Goal: Transaction & Acquisition: Book appointment/travel/reservation

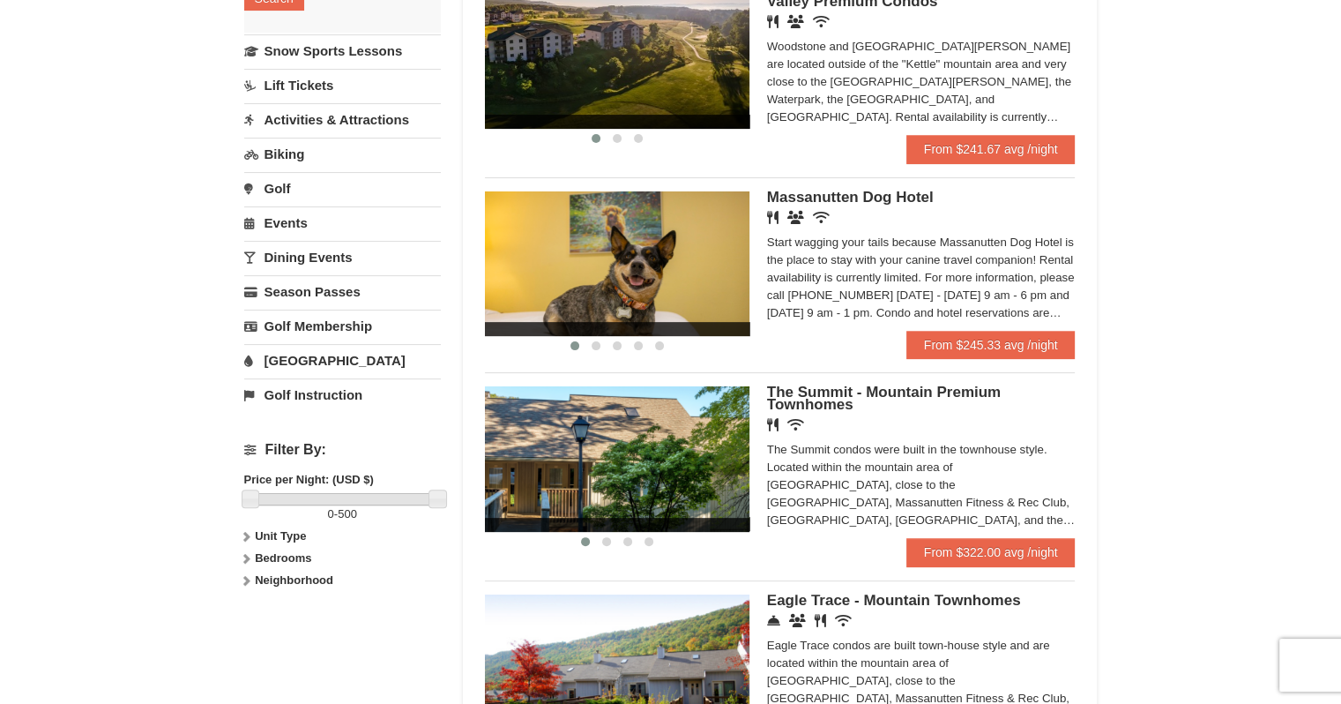
scroll to position [430, 0]
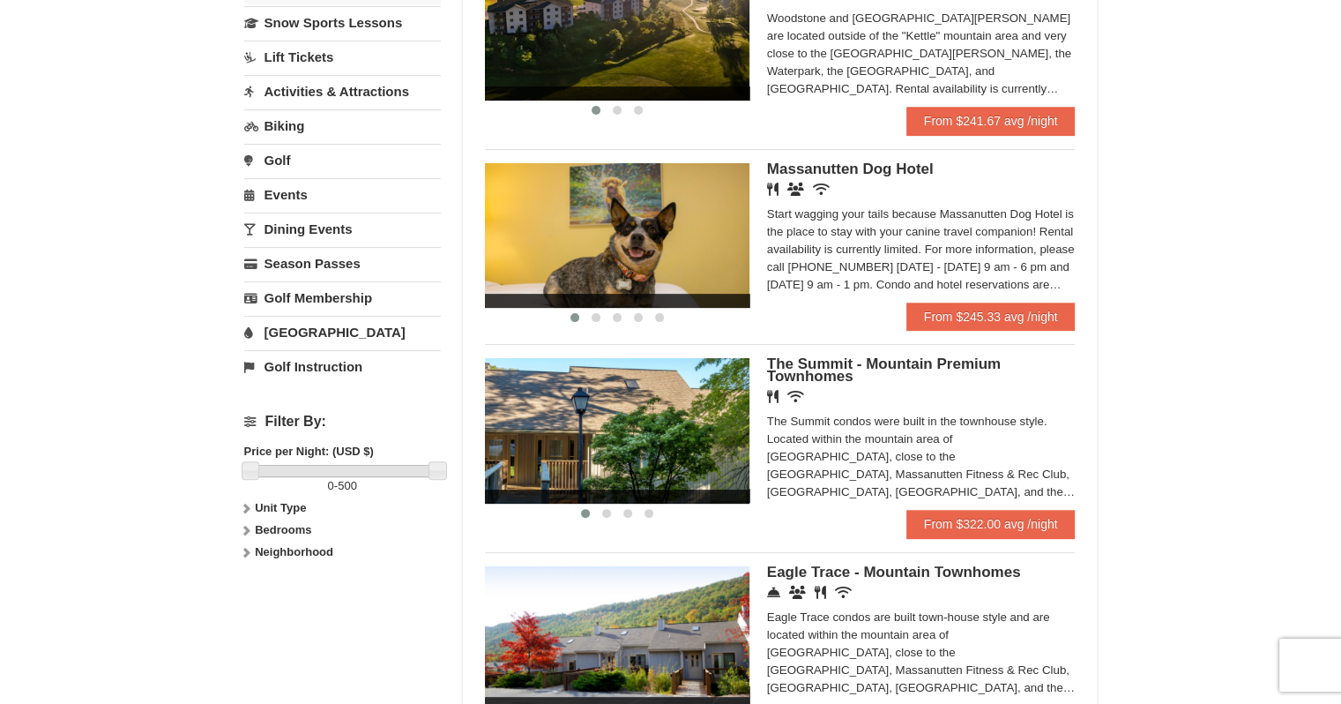
drag, startPoint x: 1346, startPoint y: 66, endPoint x: 1345, endPoint y: 206, distance: 140.2
click at [1340, 206] on html "Browser Not Supported We notice you are using a browser which will not provide …" at bounding box center [670, 598] width 1341 height 2057
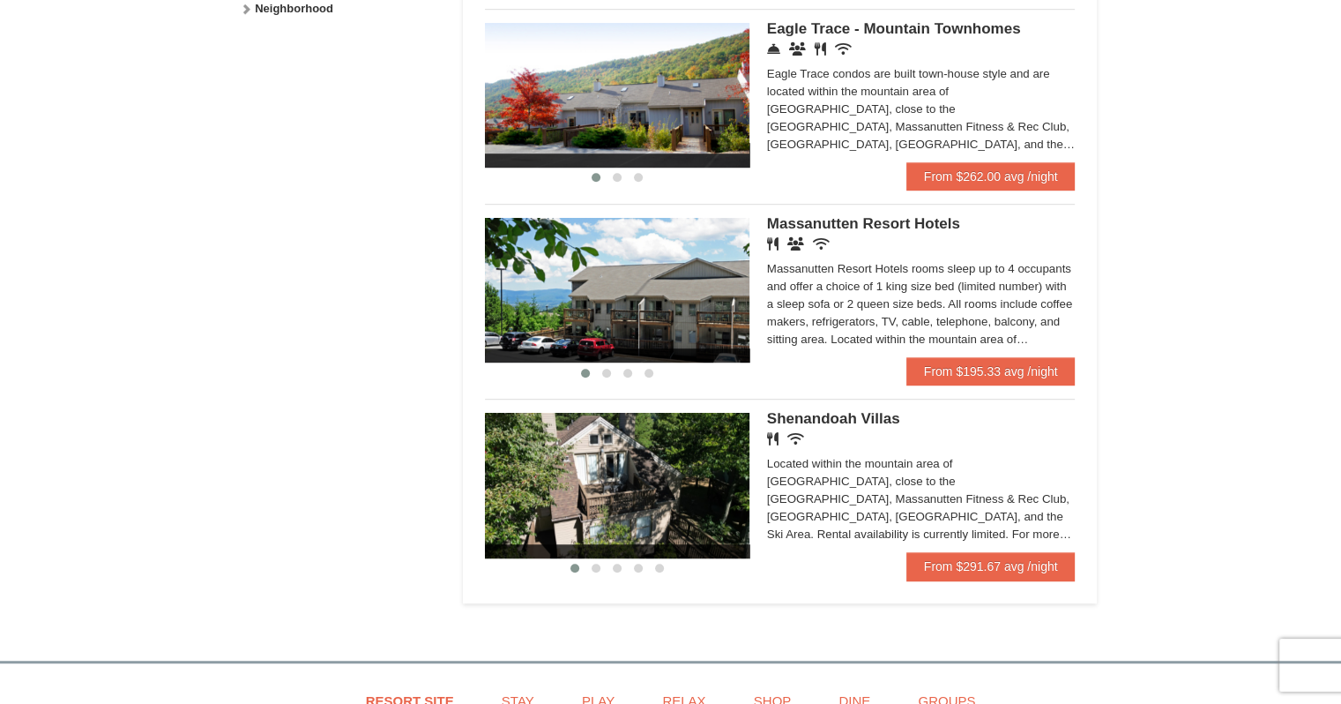
scroll to position [993, 0]
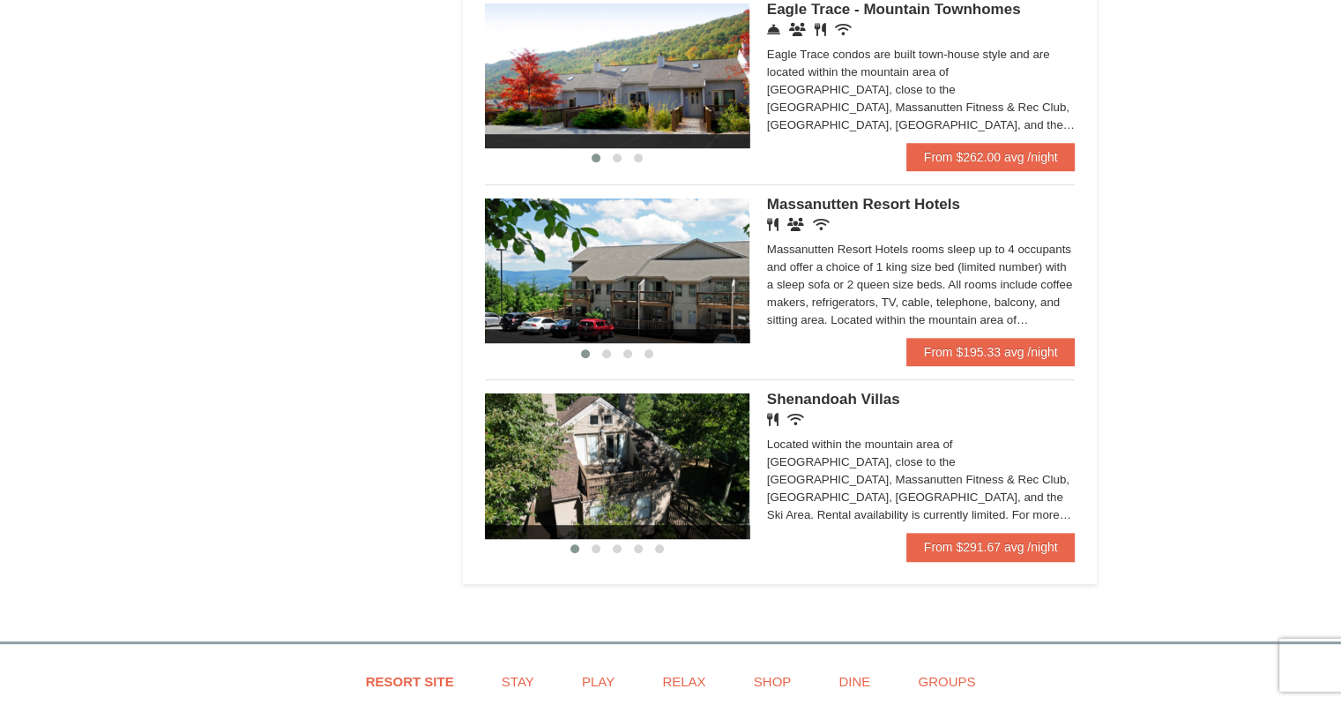
click at [850, 206] on span "Massanutten Resort Hotels" at bounding box center [863, 204] width 193 height 17
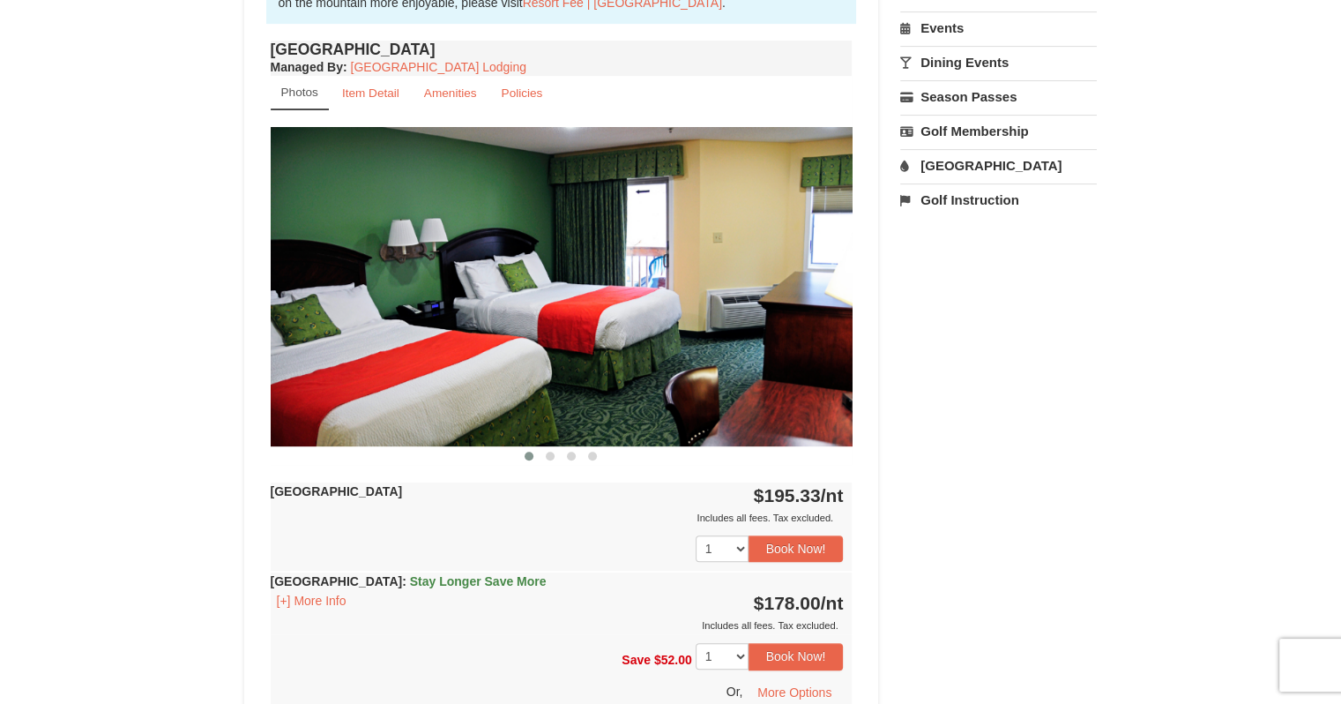
scroll to position [642, 0]
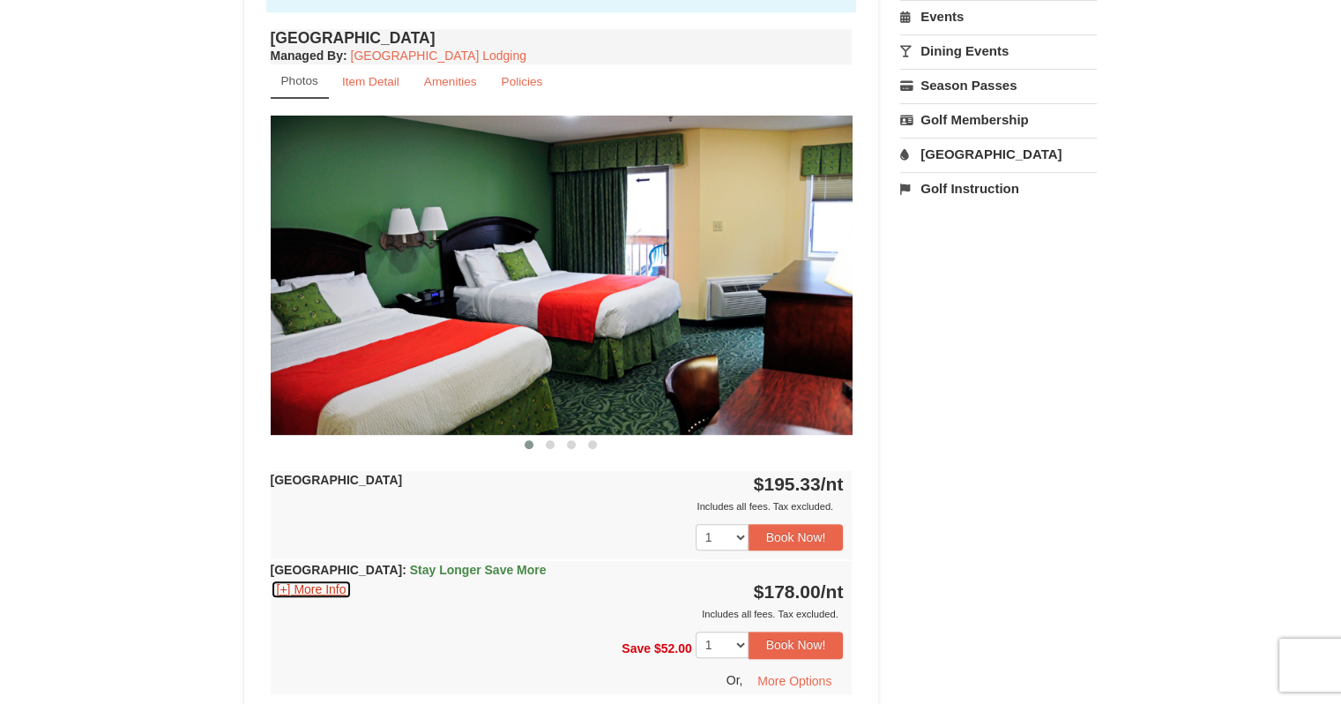
click at [323, 586] on button "[+] More Info" at bounding box center [312, 588] width 82 height 19
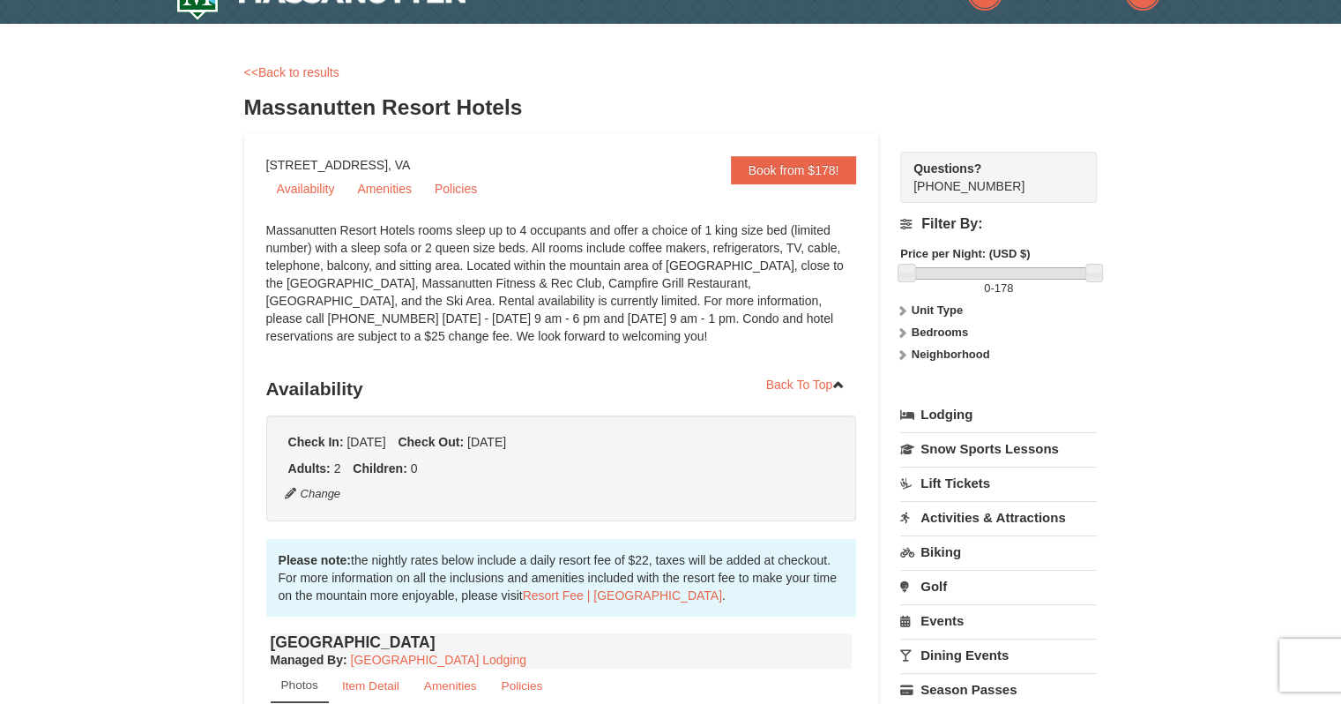
scroll to position [0, 0]
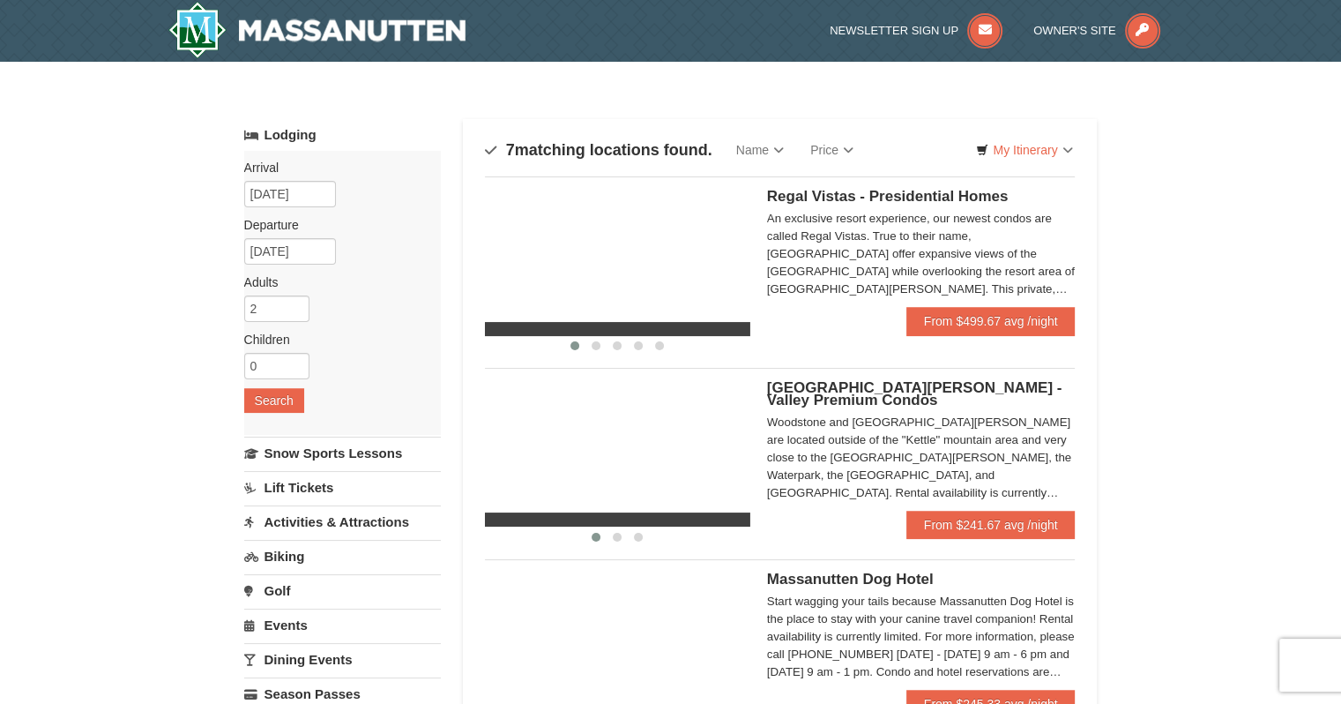
select select "9"
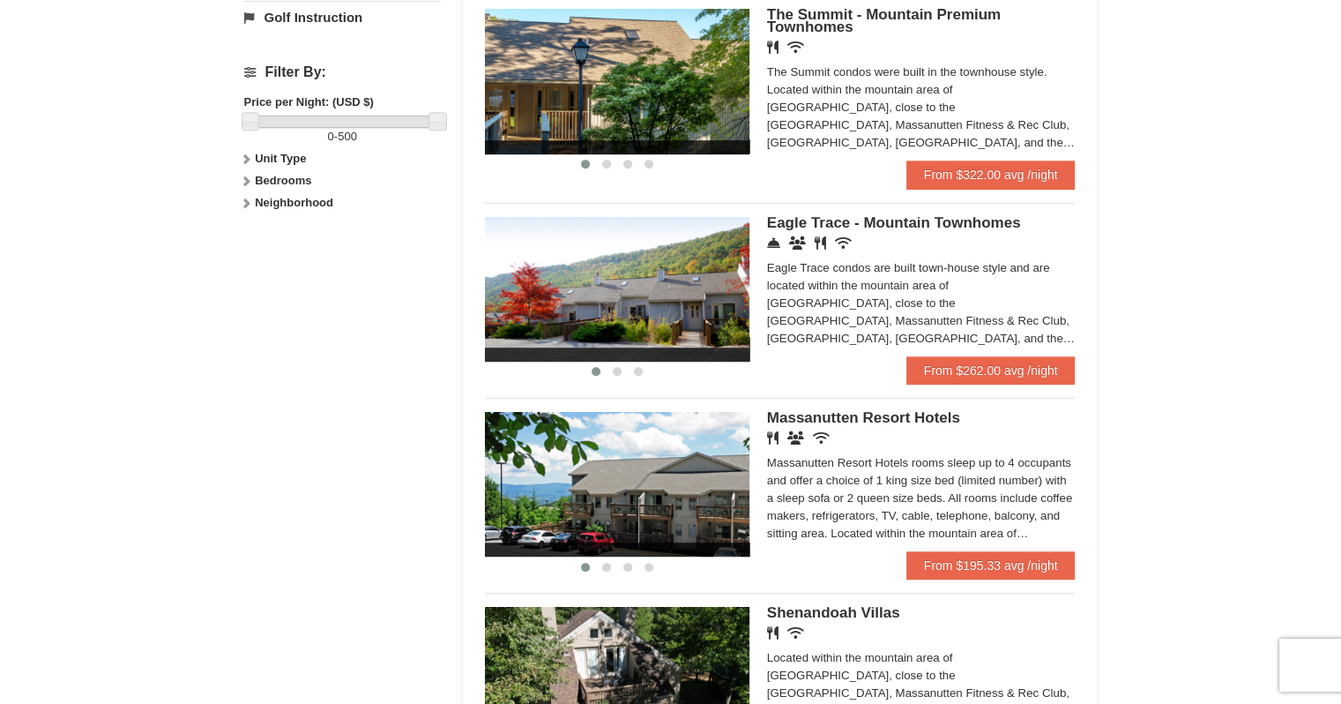
scroll to position [773, 0]
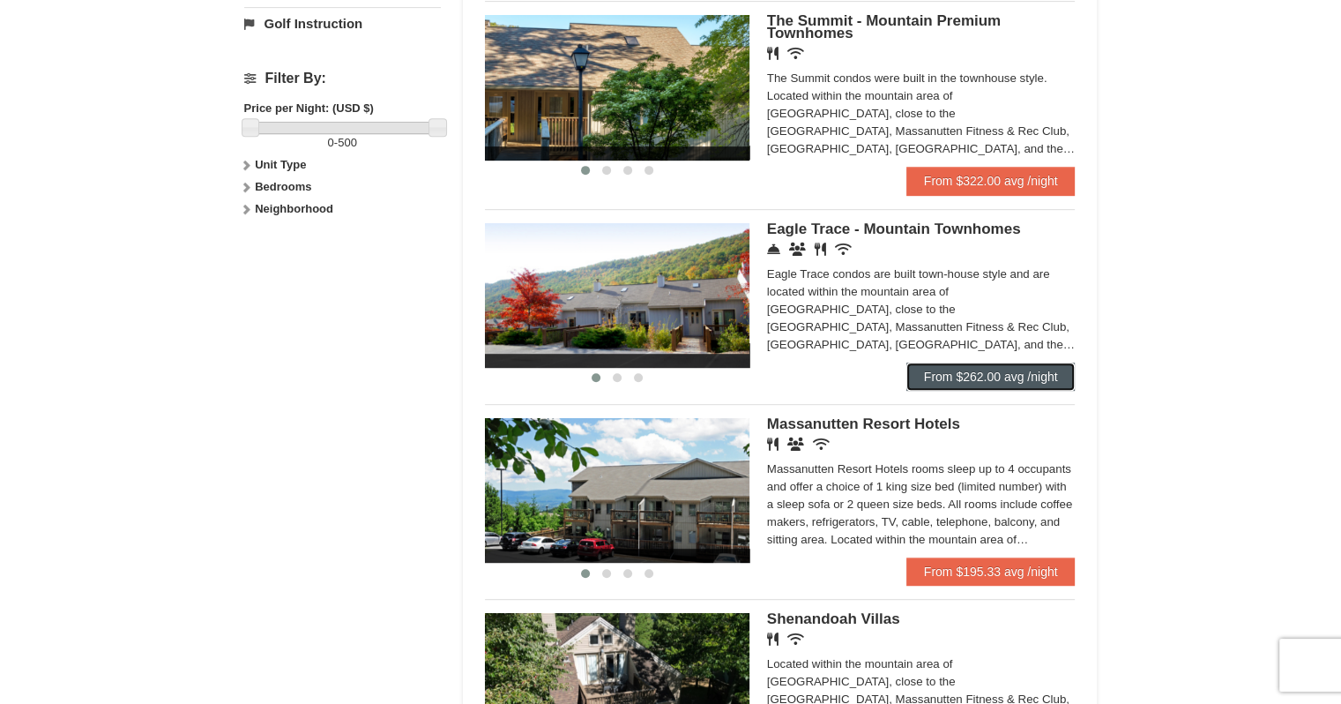
click at [995, 377] on link "From $262.00 avg /night" at bounding box center [990, 376] width 169 height 28
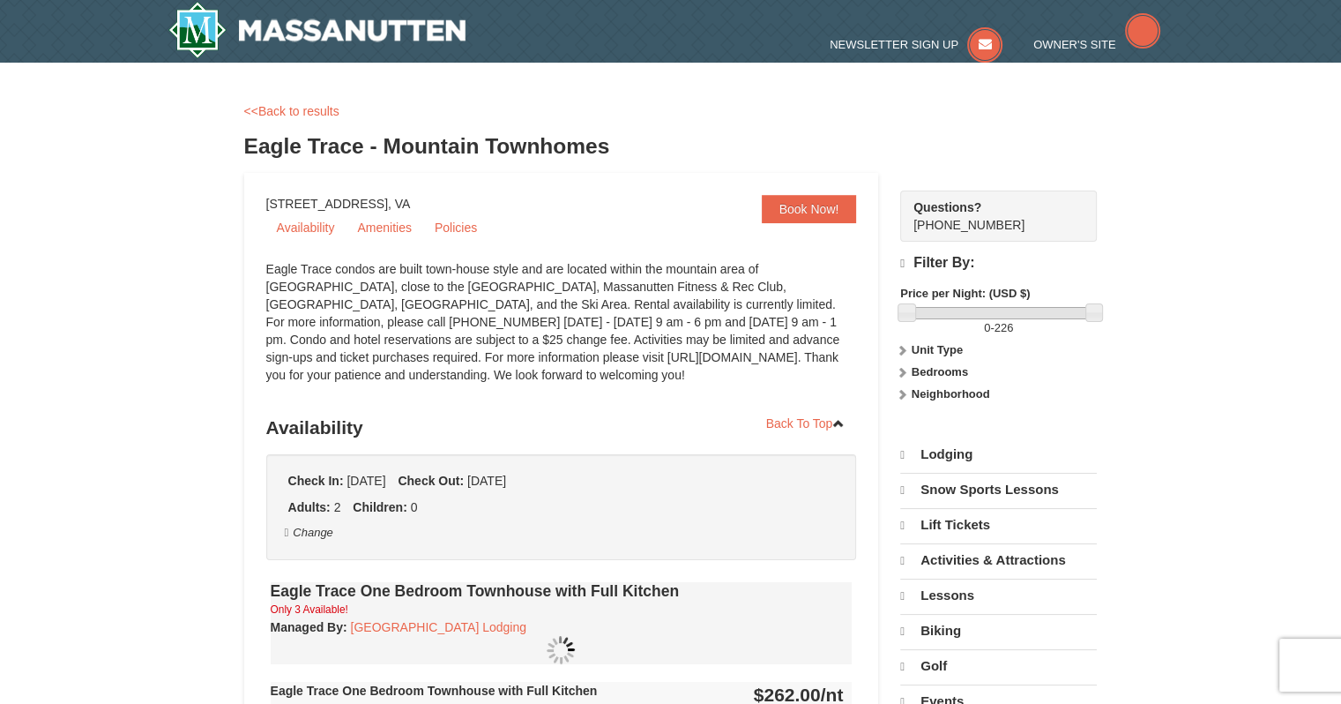
select select "9"
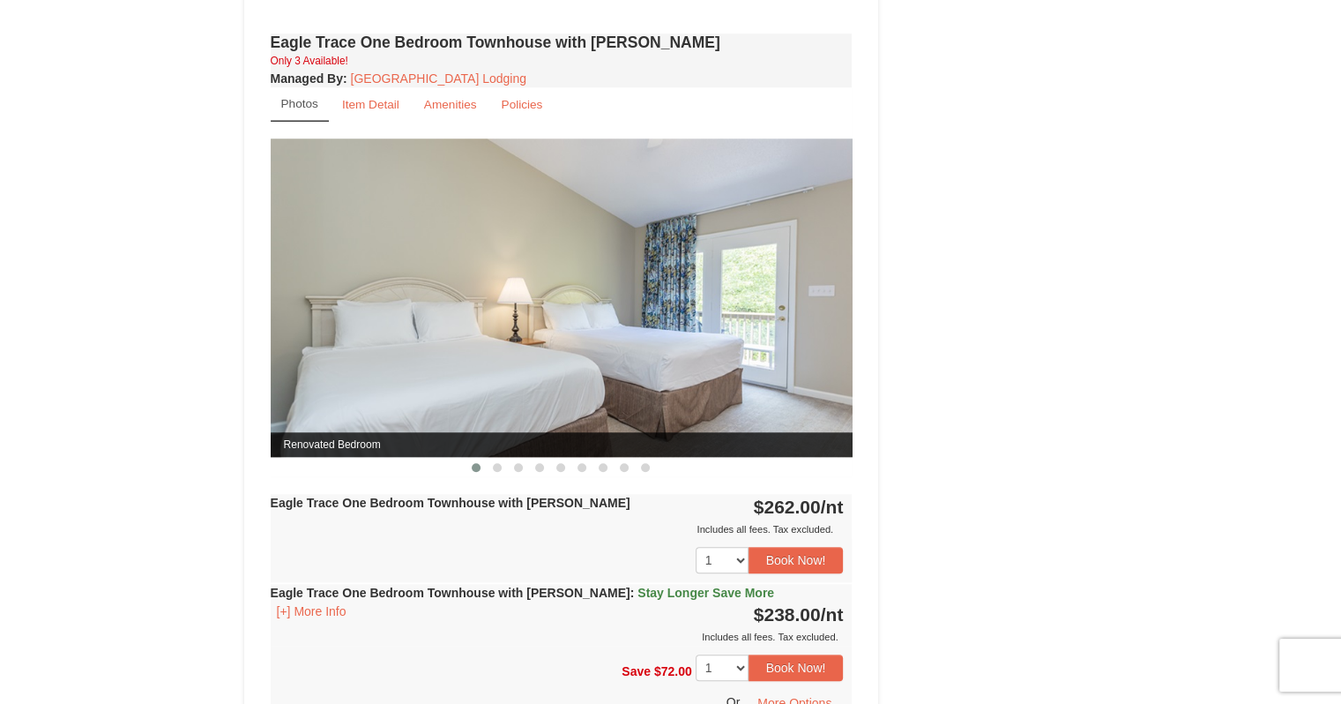
scroll to position [1549, 0]
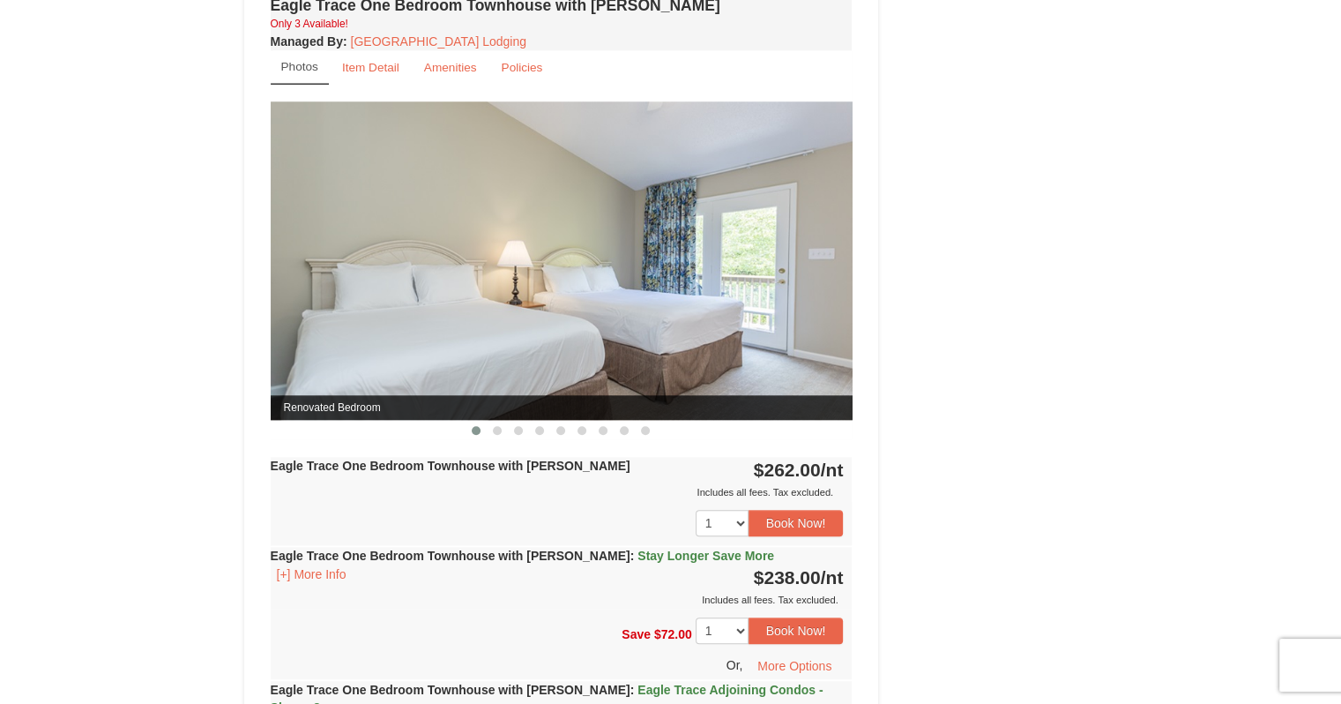
click at [607, 238] on img at bounding box center [562, 260] width 582 height 318
click at [497, 426] on span at bounding box center [497, 430] width 9 height 9
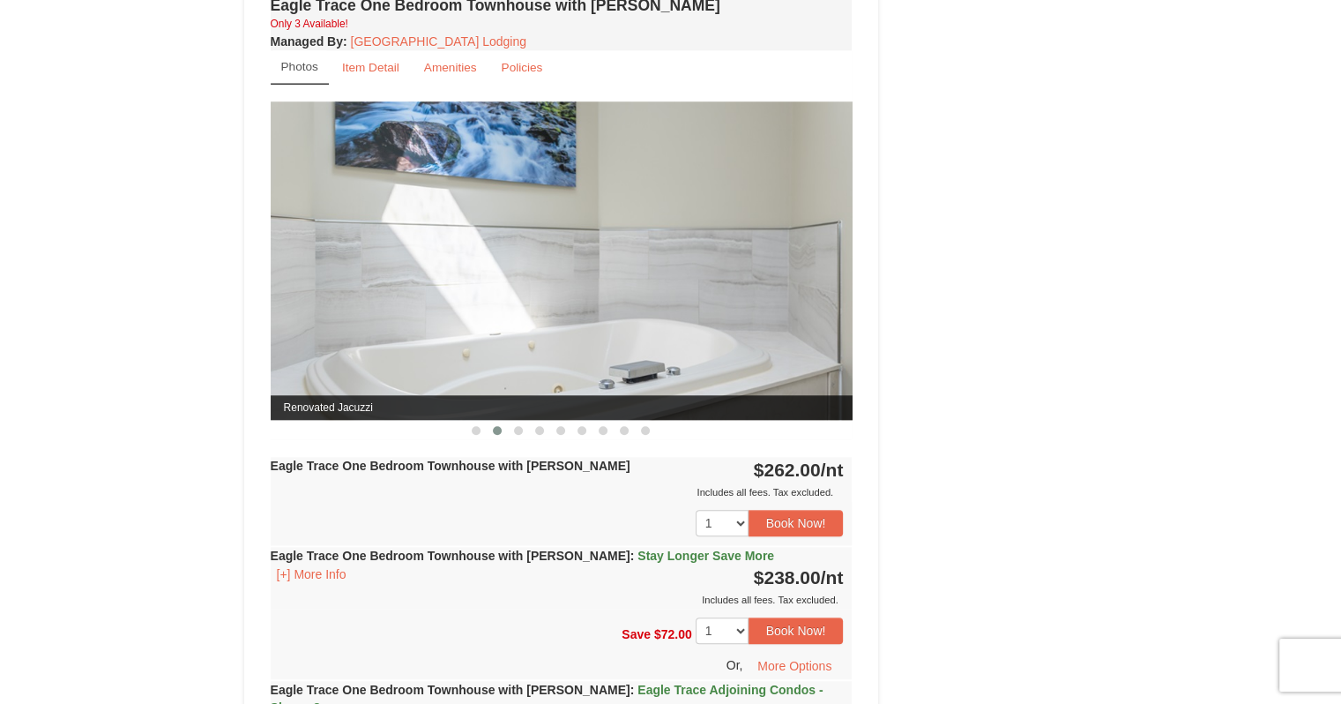
click at [515, 428] on span at bounding box center [518, 430] width 9 height 9
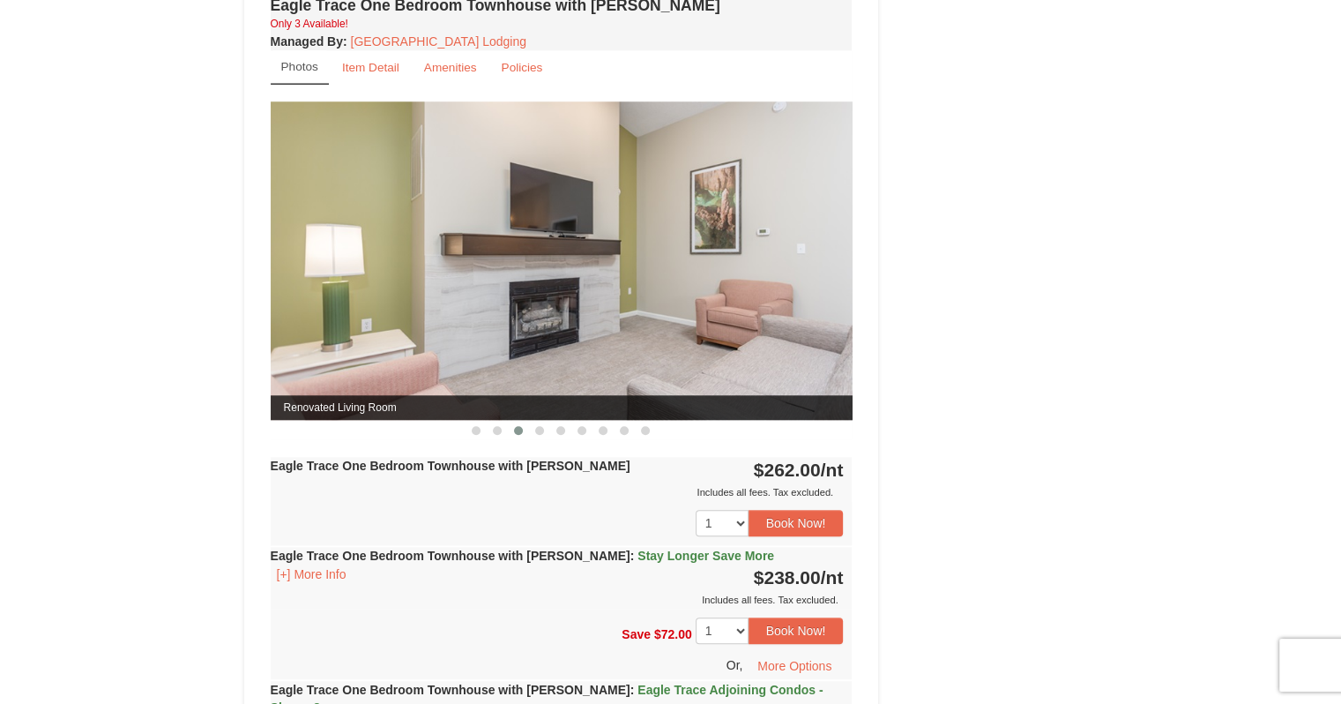
click at [542, 427] on span at bounding box center [539, 430] width 9 height 9
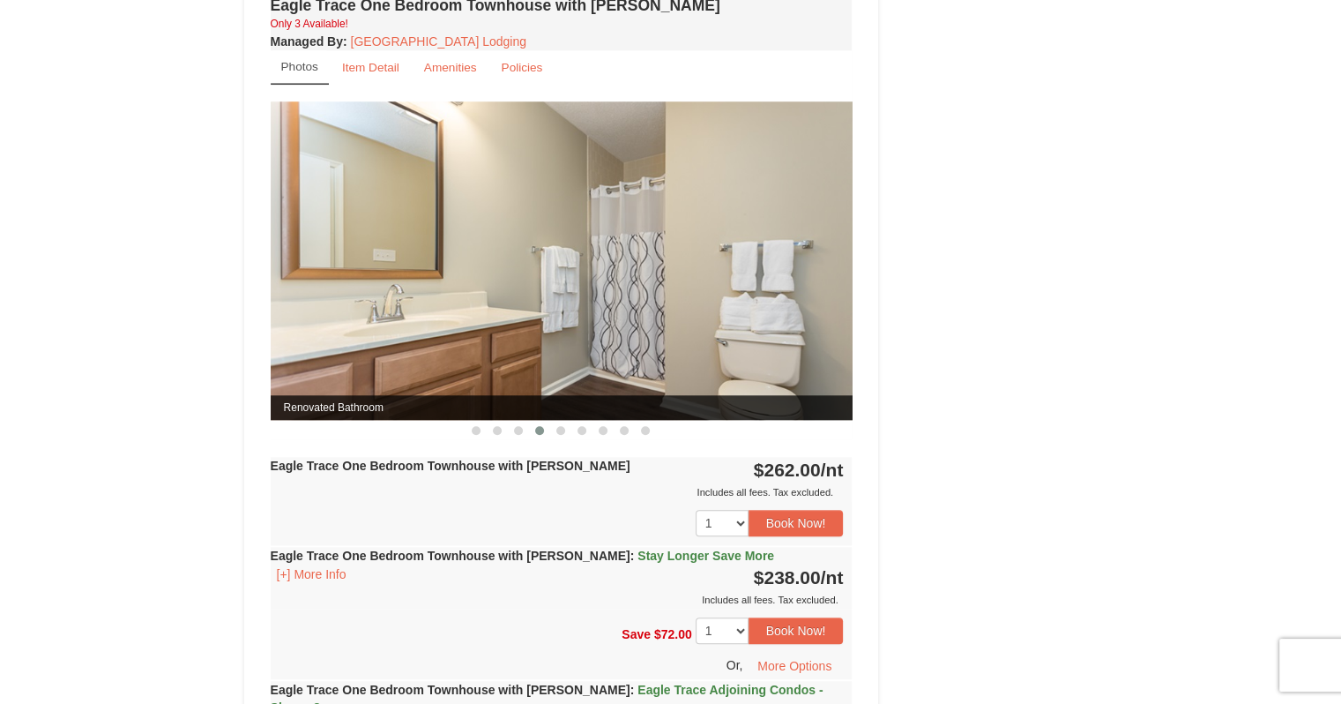
click at [562, 430] on button at bounding box center [560, 430] width 21 height 18
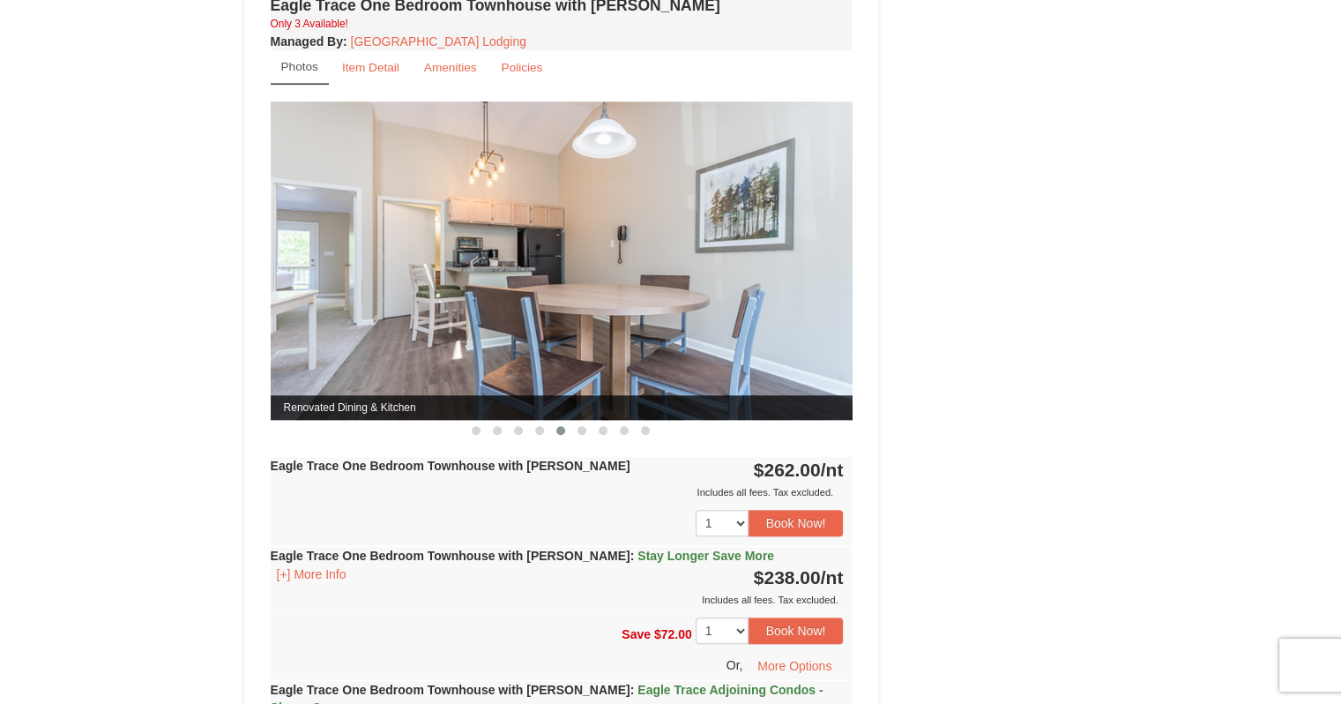
click at [578, 426] on span at bounding box center [582, 430] width 9 height 9
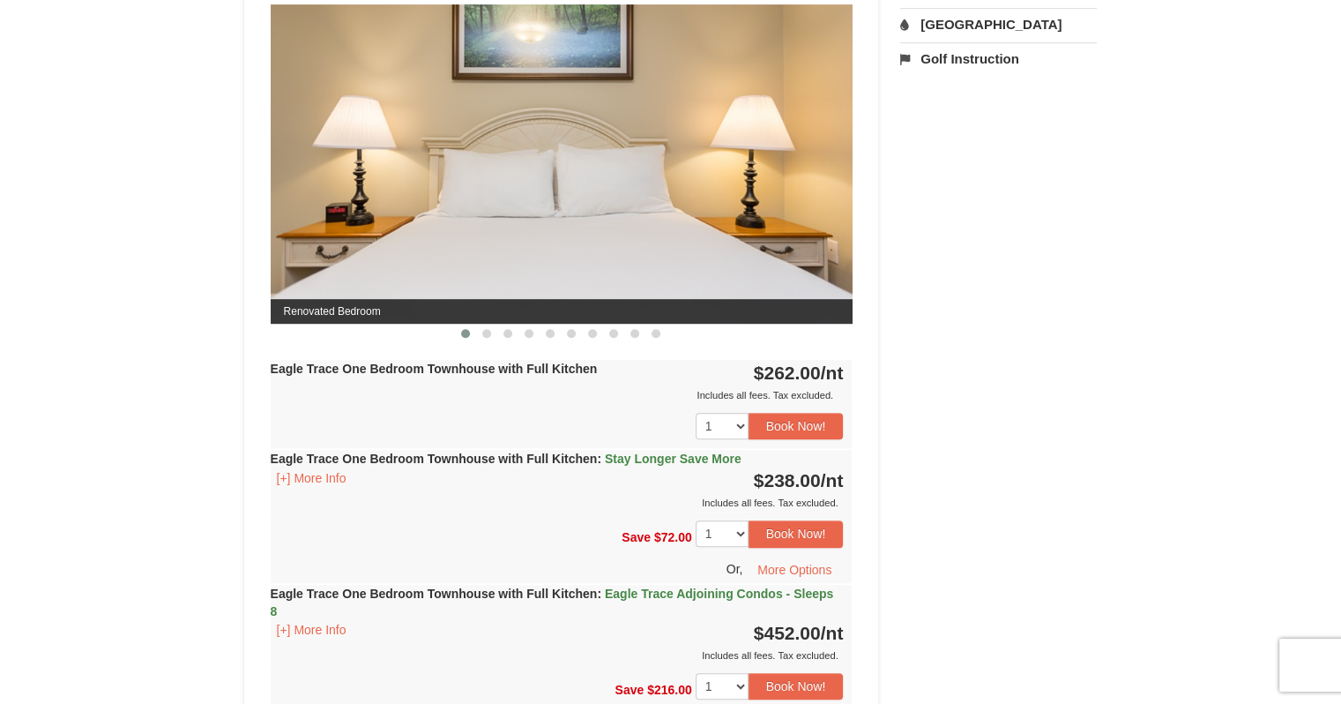
scroll to position [0, 0]
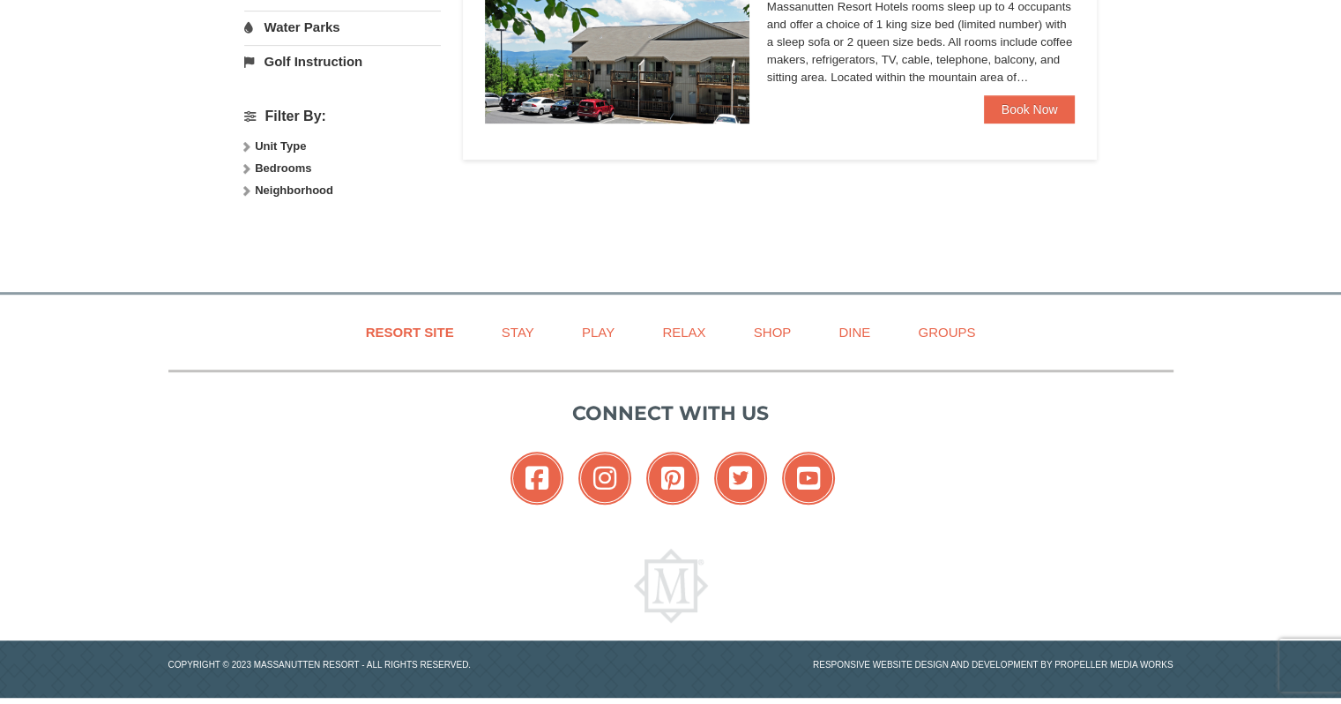
select select "9"
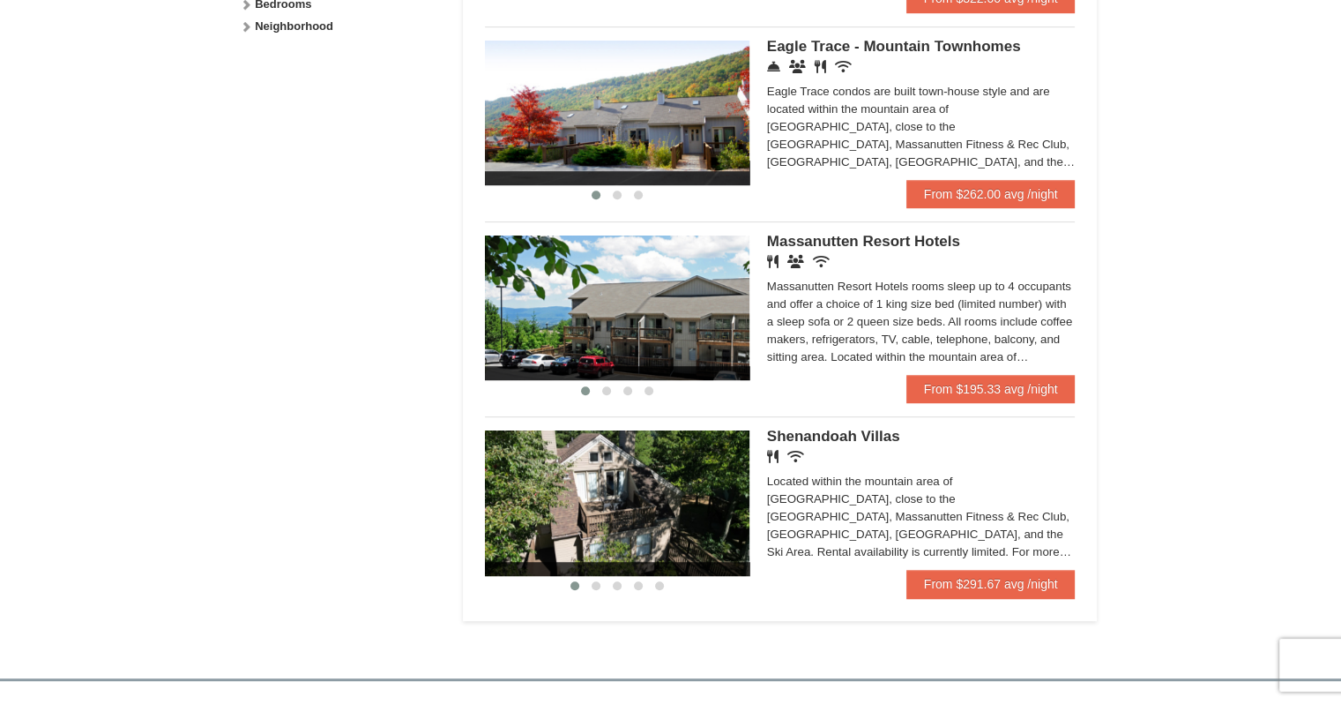
scroll to position [976, 0]
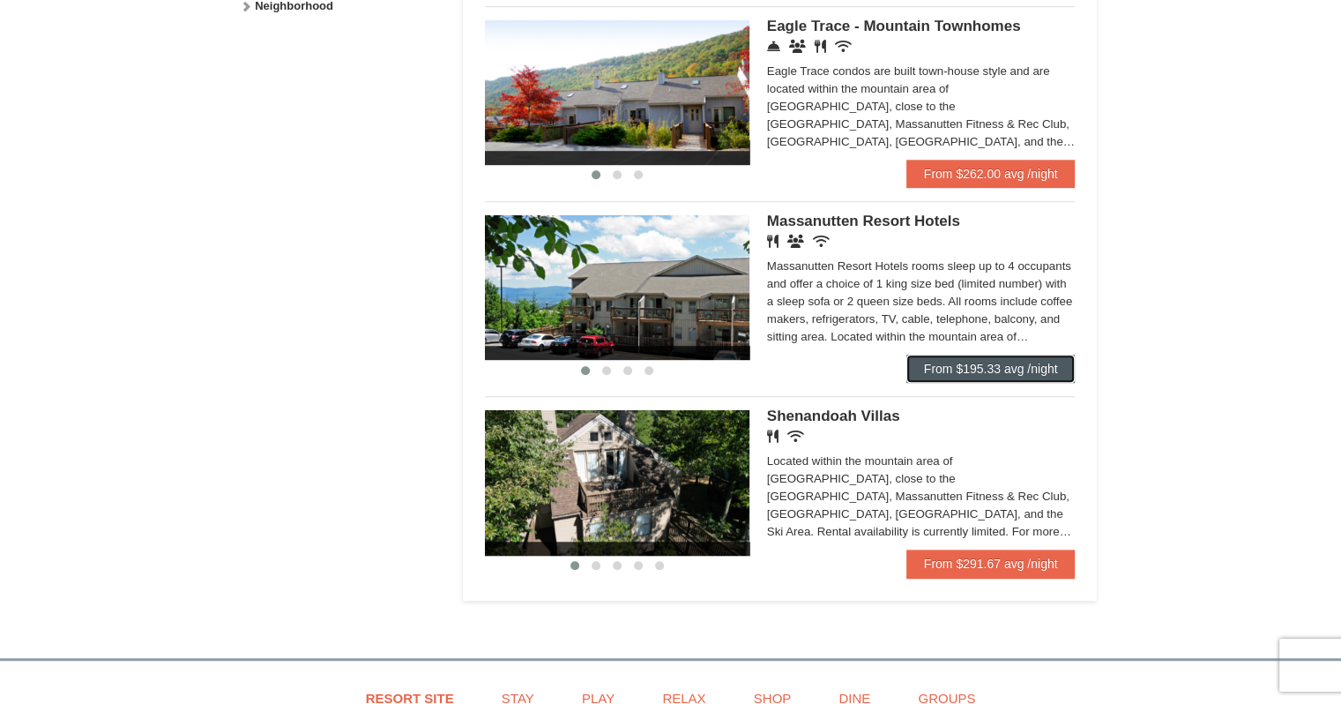
click at [999, 371] on link "From $195.33 avg /night" at bounding box center [990, 368] width 169 height 28
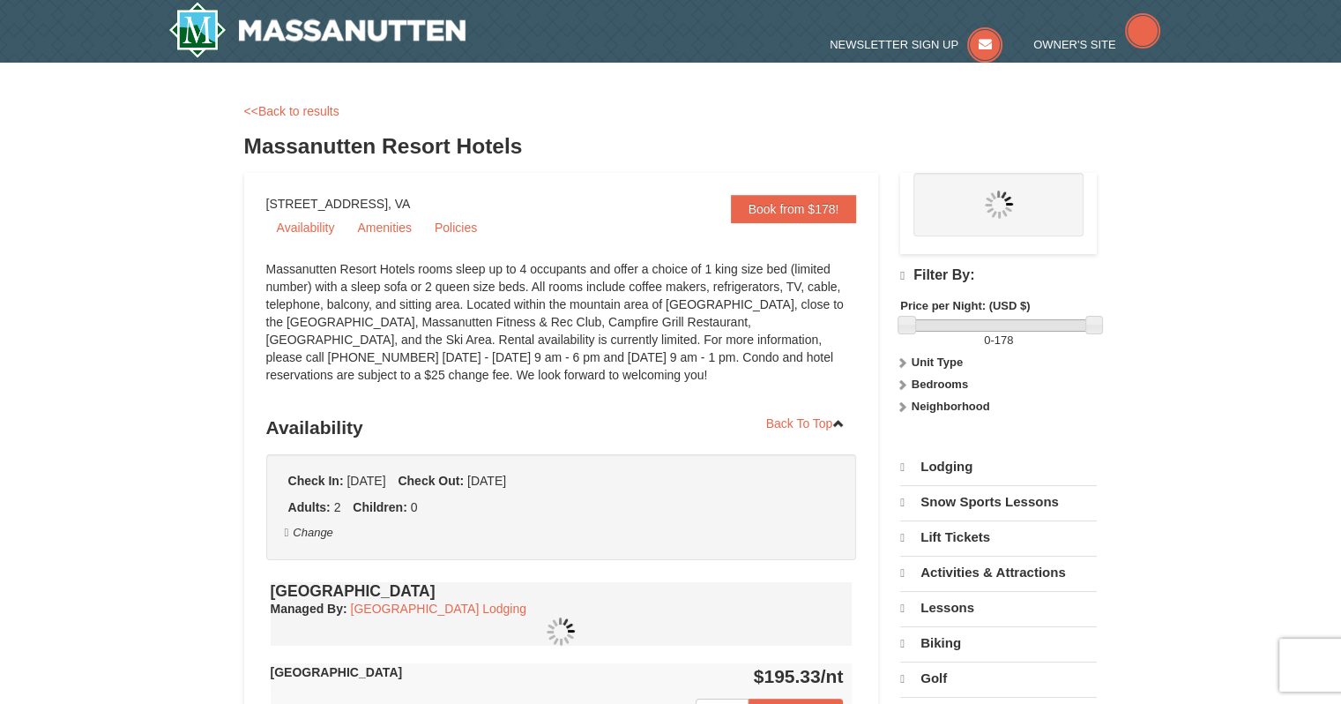
select select "9"
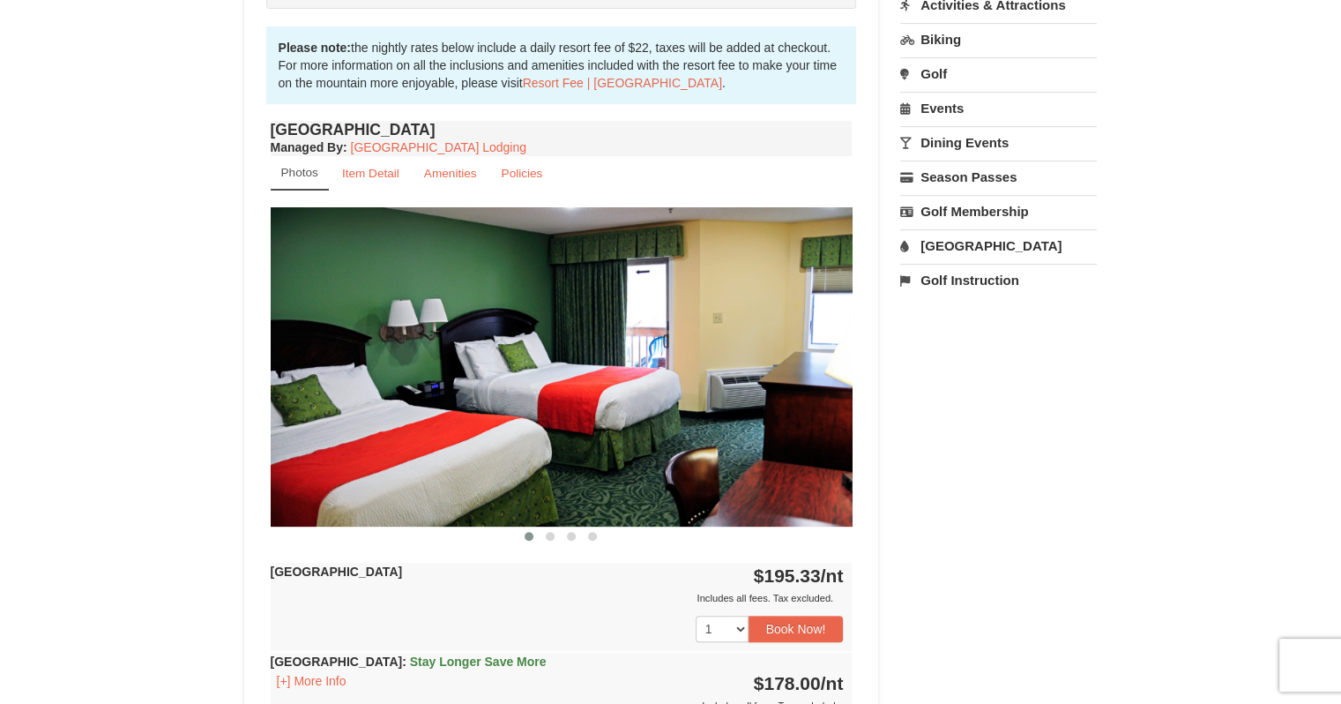
scroll to position [592, 0]
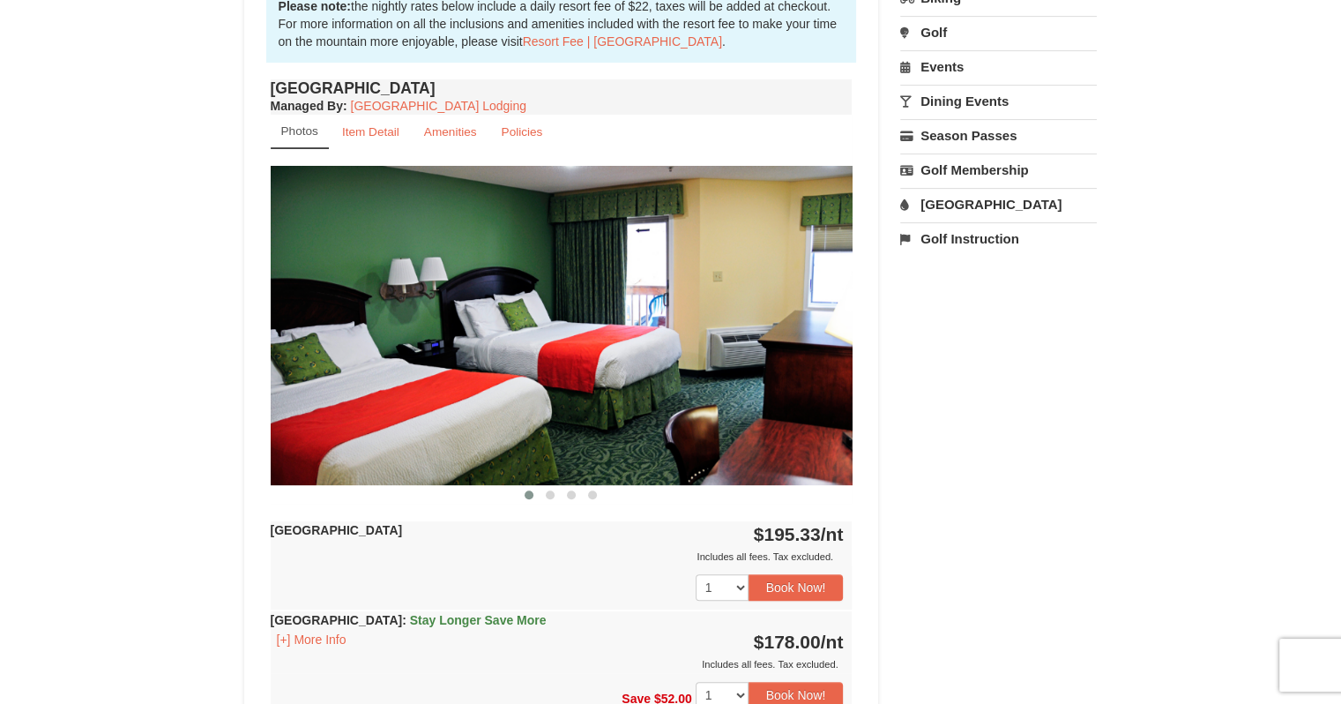
click at [552, 493] on span at bounding box center [550, 494] width 9 height 9
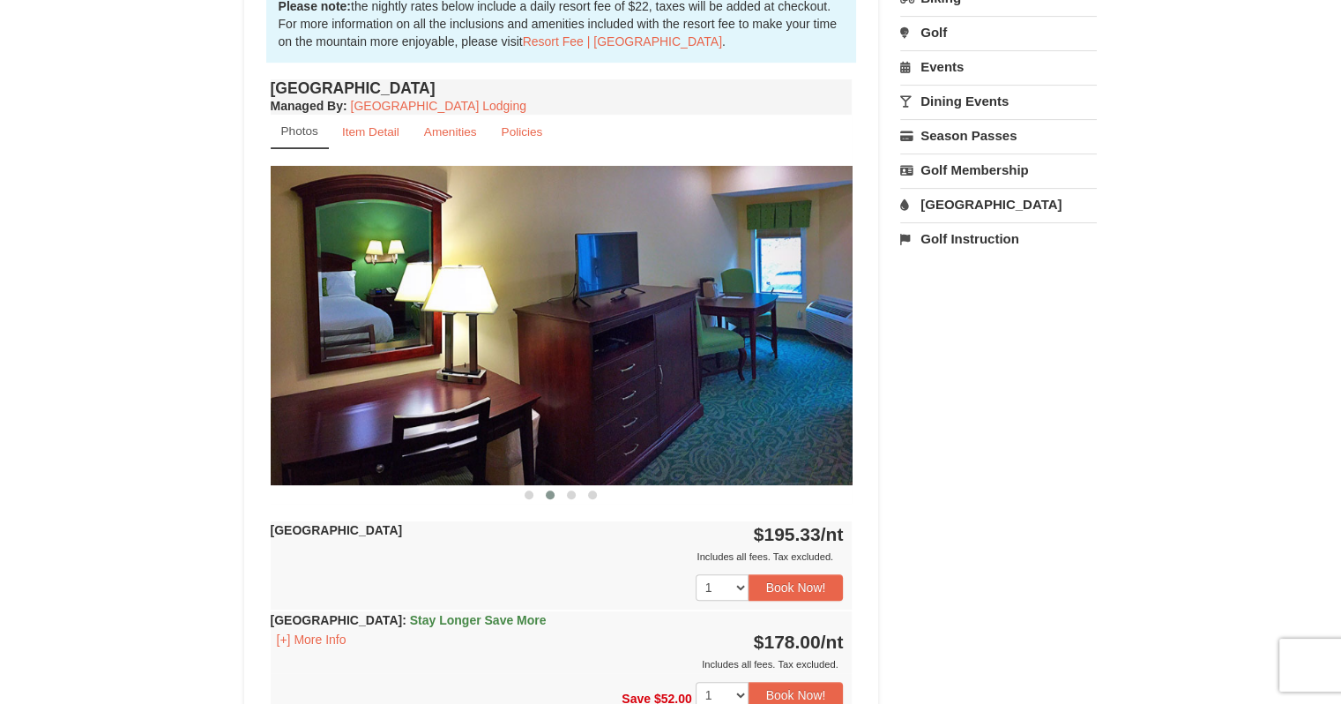
click at [571, 492] on span at bounding box center [571, 494] width 9 height 9
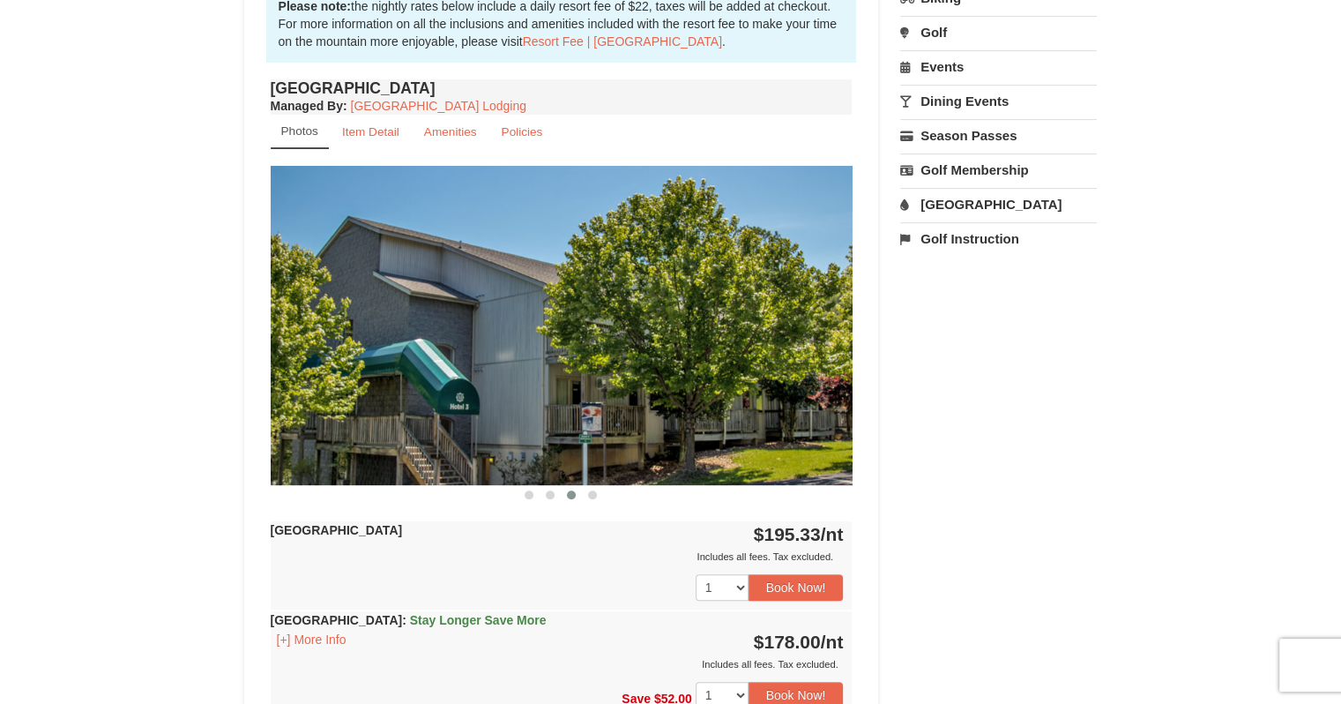
click at [590, 492] on span at bounding box center [592, 494] width 9 height 9
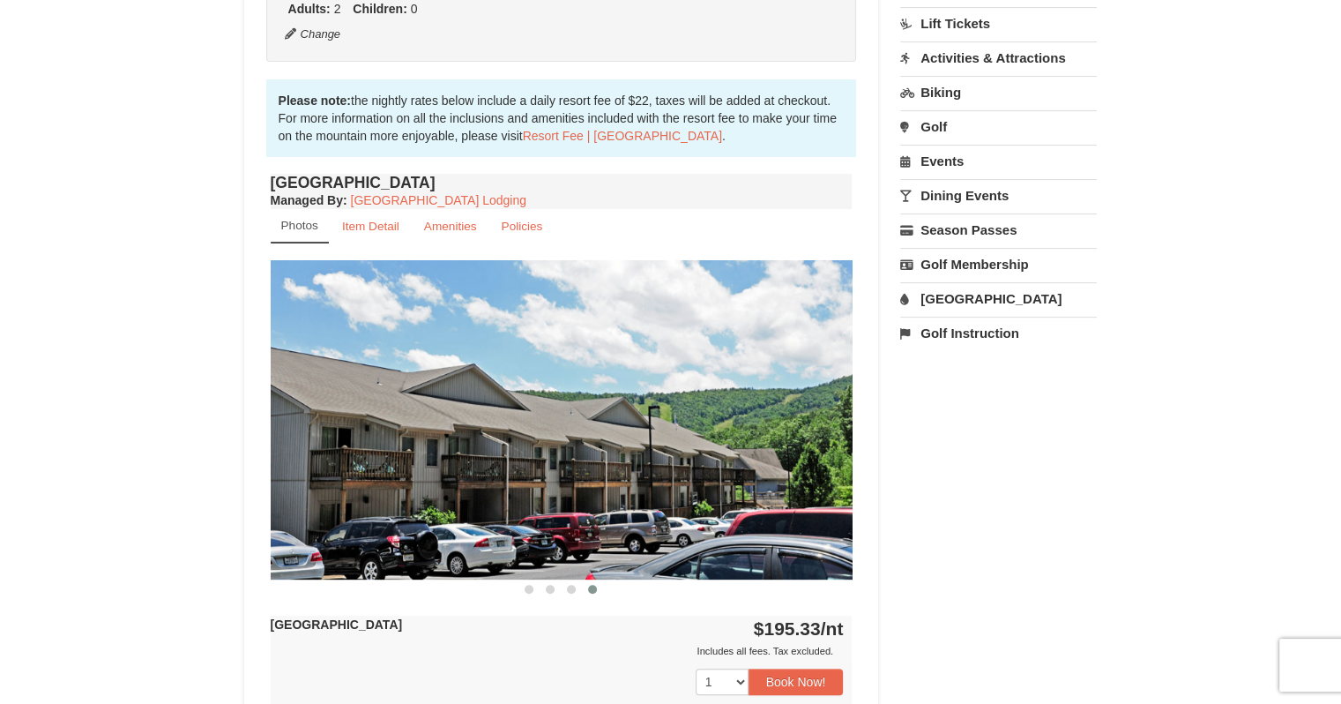
scroll to position [0, 0]
